Goal: Find specific page/section: Find specific page/section

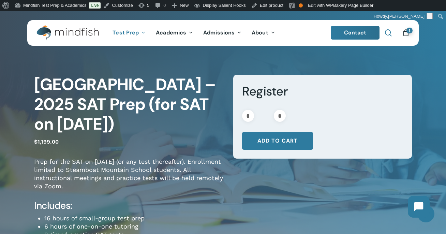
click at [387, 33] on span "Main Menu" at bounding box center [388, 32] width 7 height 7
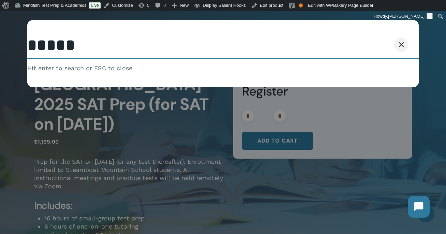
type input "*****"
click at [369, 38] on button "Search" at bounding box center [384, 45] width 31 height 14
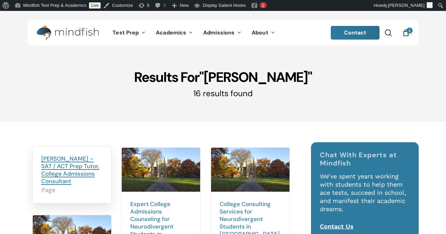
click at [67, 160] on link "[PERSON_NAME] – SAT / ACT Prep Tutor, College Admissions Consultant" at bounding box center [70, 170] width 58 height 30
